Goal: Task Accomplishment & Management: Use online tool/utility

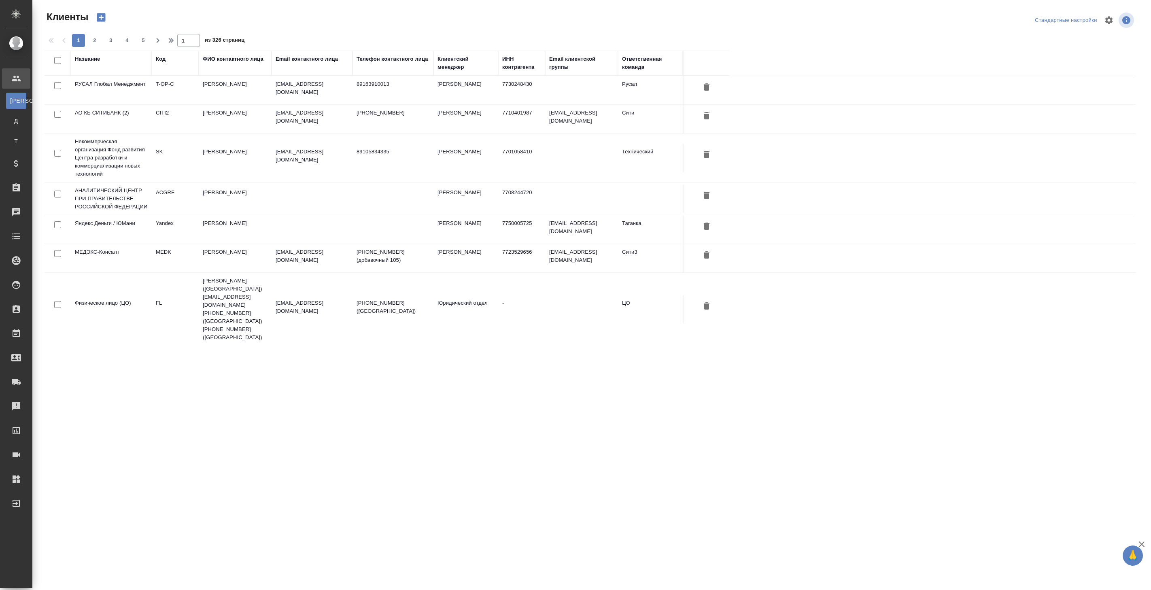
select select "RU"
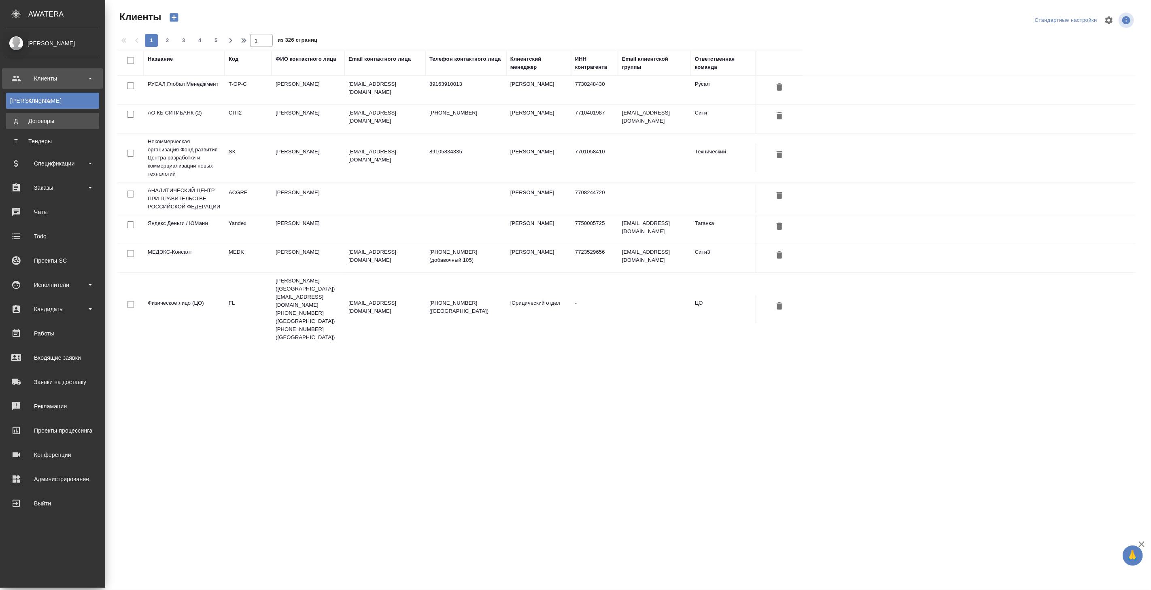
click at [48, 121] on div "Договоры" at bounding box center [52, 121] width 85 height 8
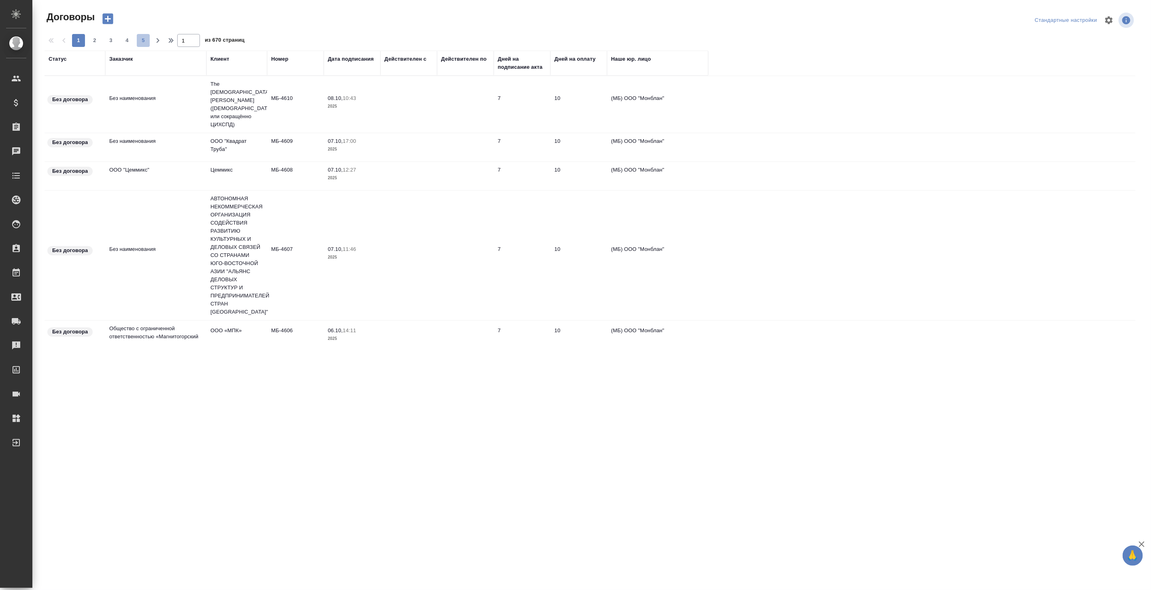
click at [141, 38] on span "5" at bounding box center [143, 40] width 13 height 8
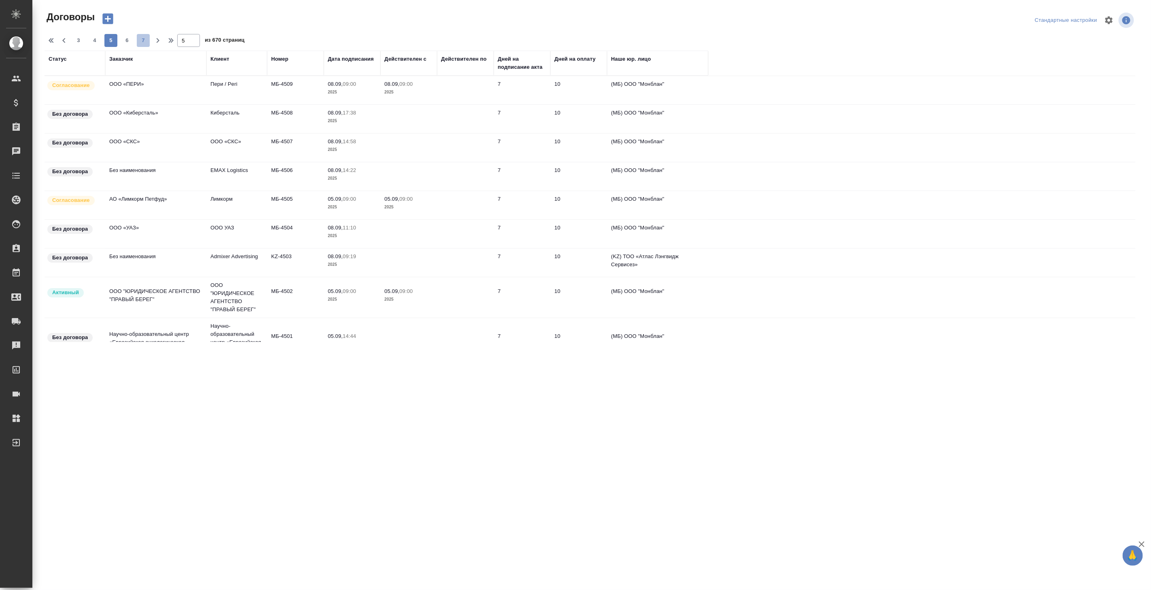
click at [144, 41] on span "7" at bounding box center [143, 40] width 13 height 8
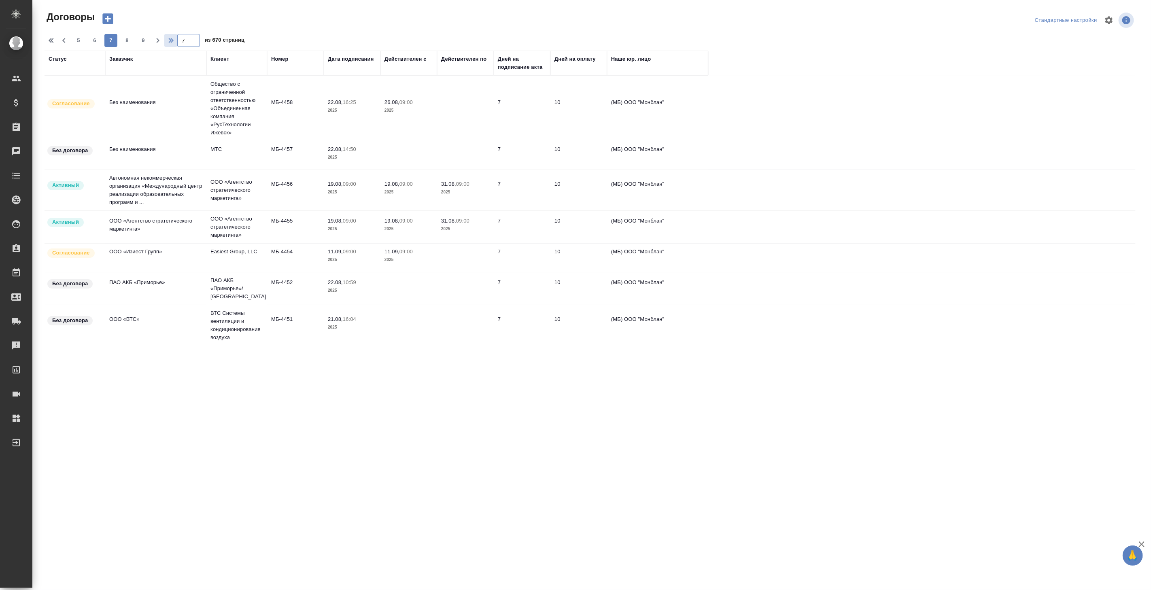
drag, startPoint x: 188, startPoint y: 39, endPoint x: 174, endPoint y: 40, distance: 13.4
click at [174, 40] on div "5 6 7 8 9 7 из 670 страниц" at bounding box center [593, 40] width 1097 height 13
click at [260, 41] on div "5 6 7 8 9 200 из 670 страниц" at bounding box center [593, 40] width 1097 height 13
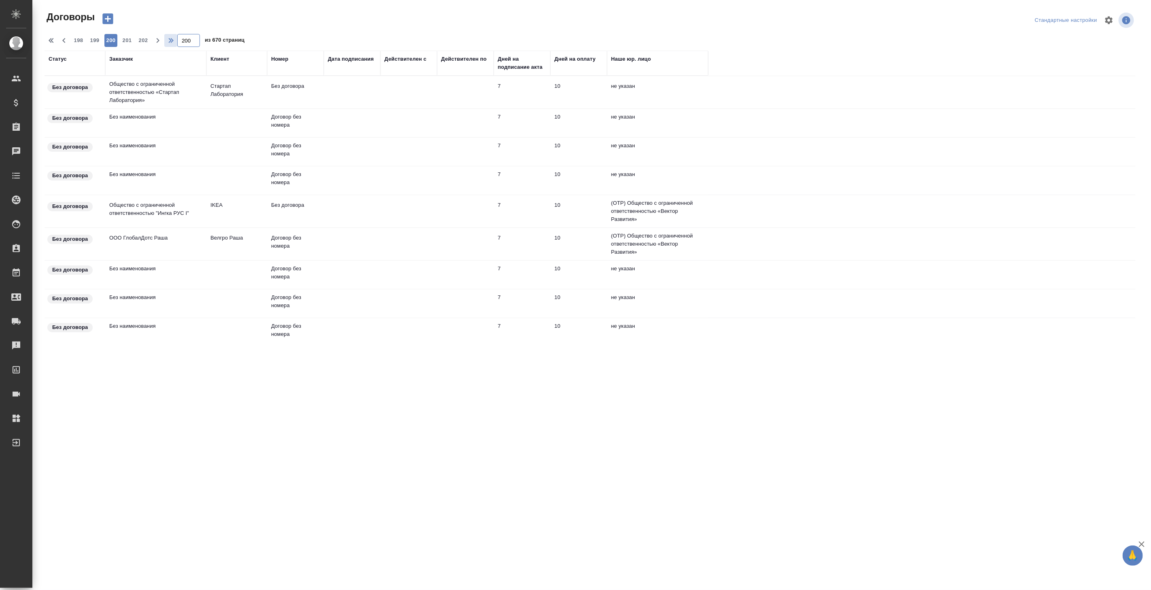
drag, startPoint x: 193, startPoint y: 40, endPoint x: 171, endPoint y: 41, distance: 22.3
click at [171, 41] on div "198 199 200 201 202 200 из 670 страниц" at bounding box center [593, 40] width 1097 height 13
click at [270, 36] on div "Договоры Стандартные настройки 198 199 200 201 202 150 из 670 страниц Статус За…" at bounding box center [593, 176] width 1097 height 331
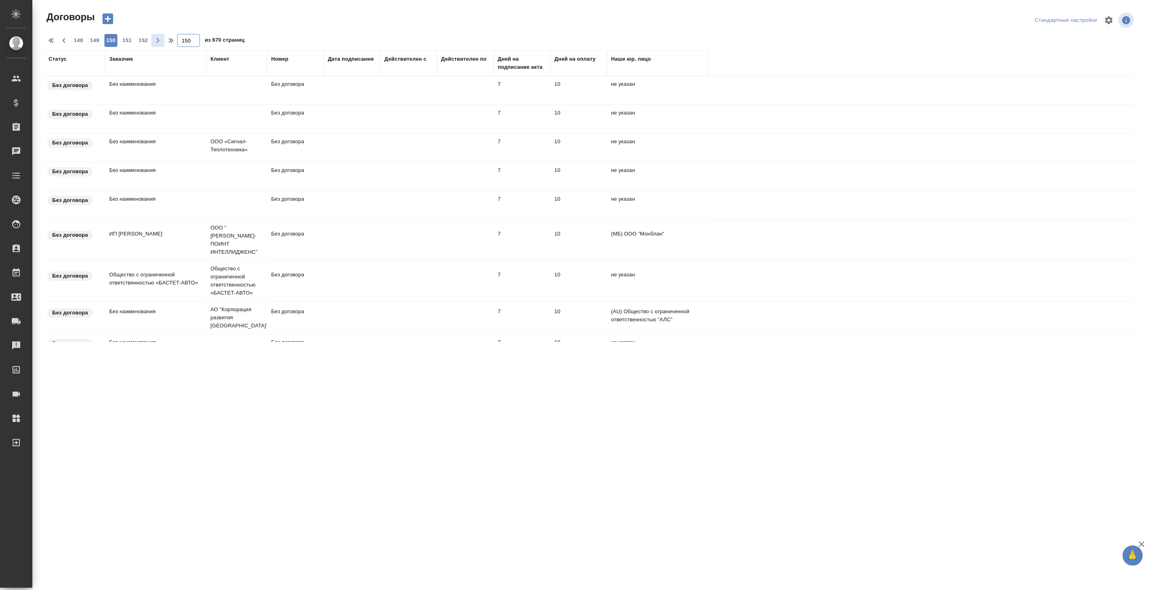
drag, startPoint x: 195, startPoint y: 40, endPoint x: 161, endPoint y: 36, distance: 34.1
click at [159, 36] on div "148 149 150 151 152 150 из 670 страниц" at bounding box center [593, 40] width 1097 height 13
type input "100"
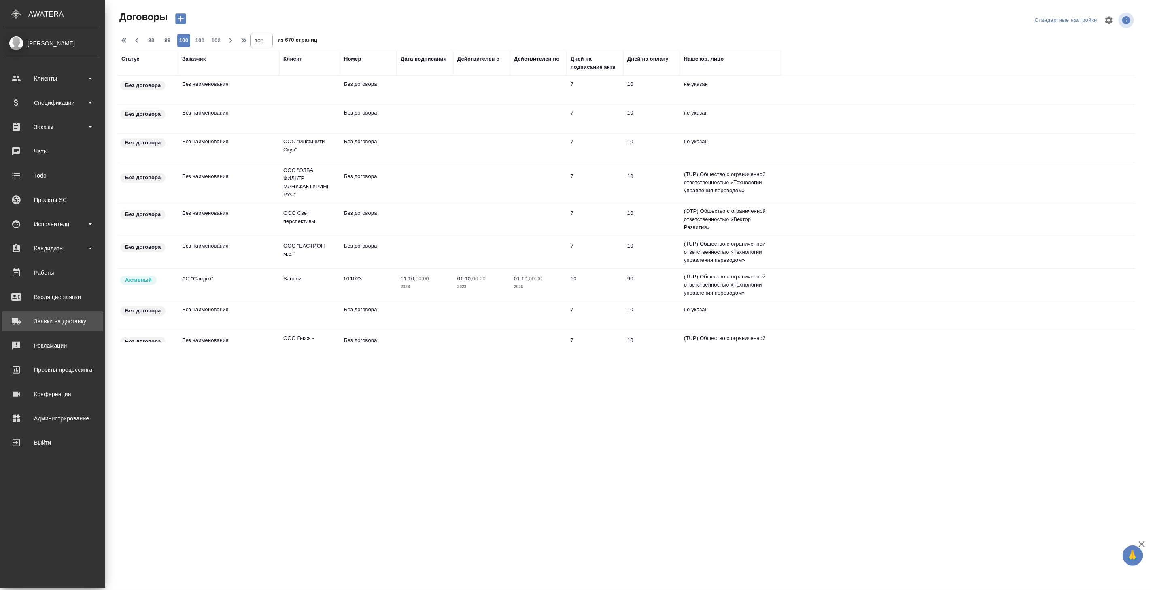
click at [55, 322] on div "Заявки на доставку" at bounding box center [52, 321] width 93 height 12
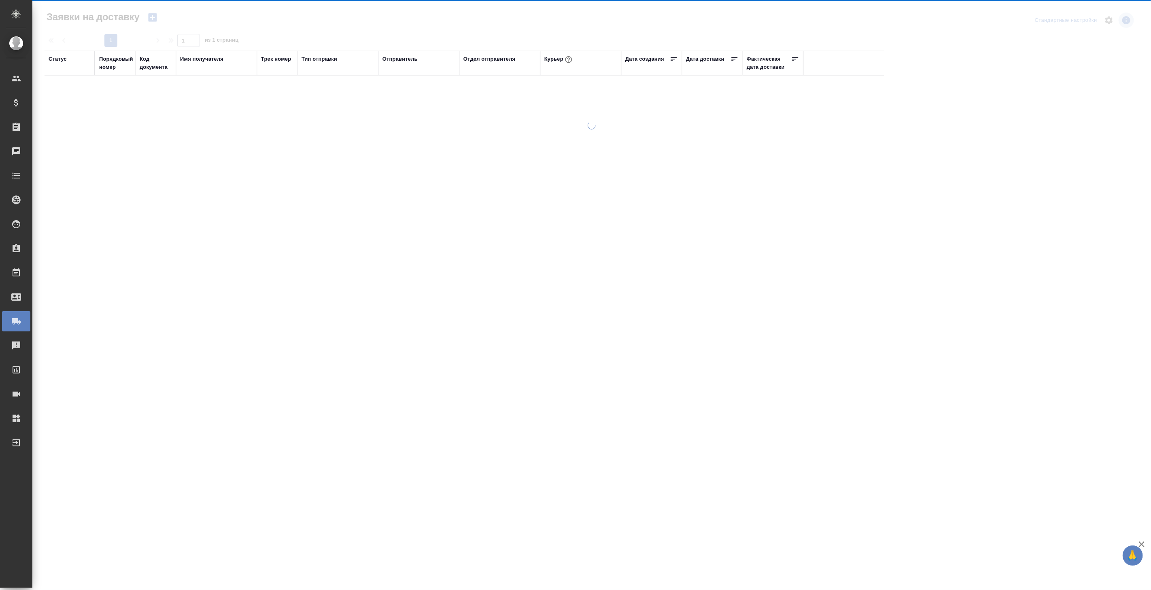
click at [155, 15] on icon "button" at bounding box center [152, 17] width 8 height 8
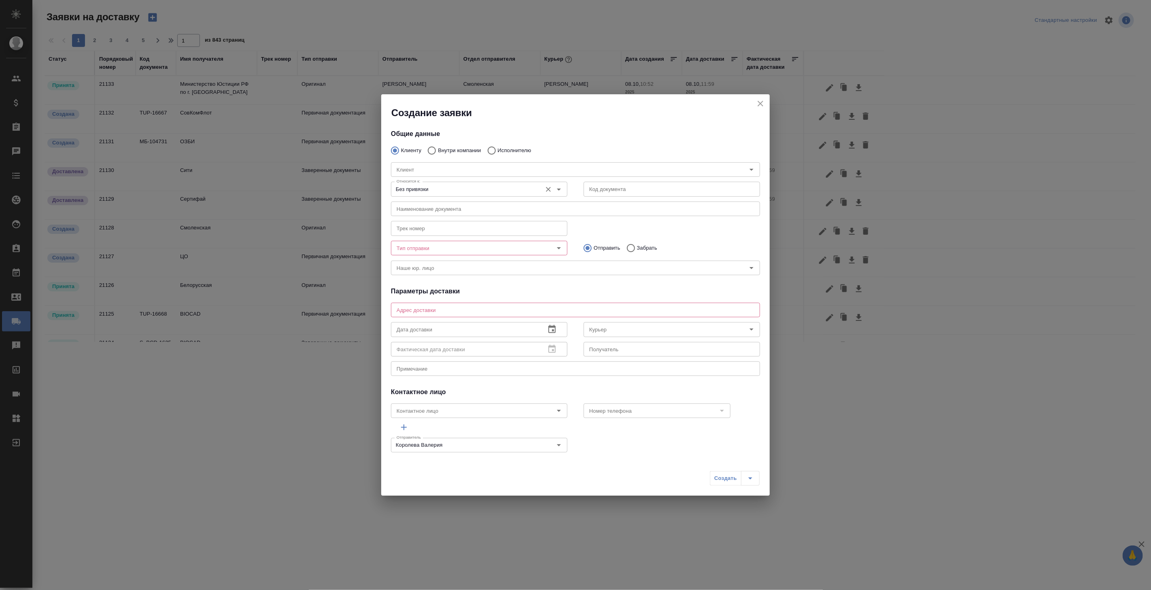
click at [537, 187] on div "Без привязки Относится к:" at bounding box center [479, 189] width 176 height 15
click at [557, 190] on icon "Open" at bounding box center [559, 190] width 4 height 2
click at [762, 101] on icon "close" at bounding box center [760, 104] width 10 height 10
